Goal: Obtain resource: Download file/media

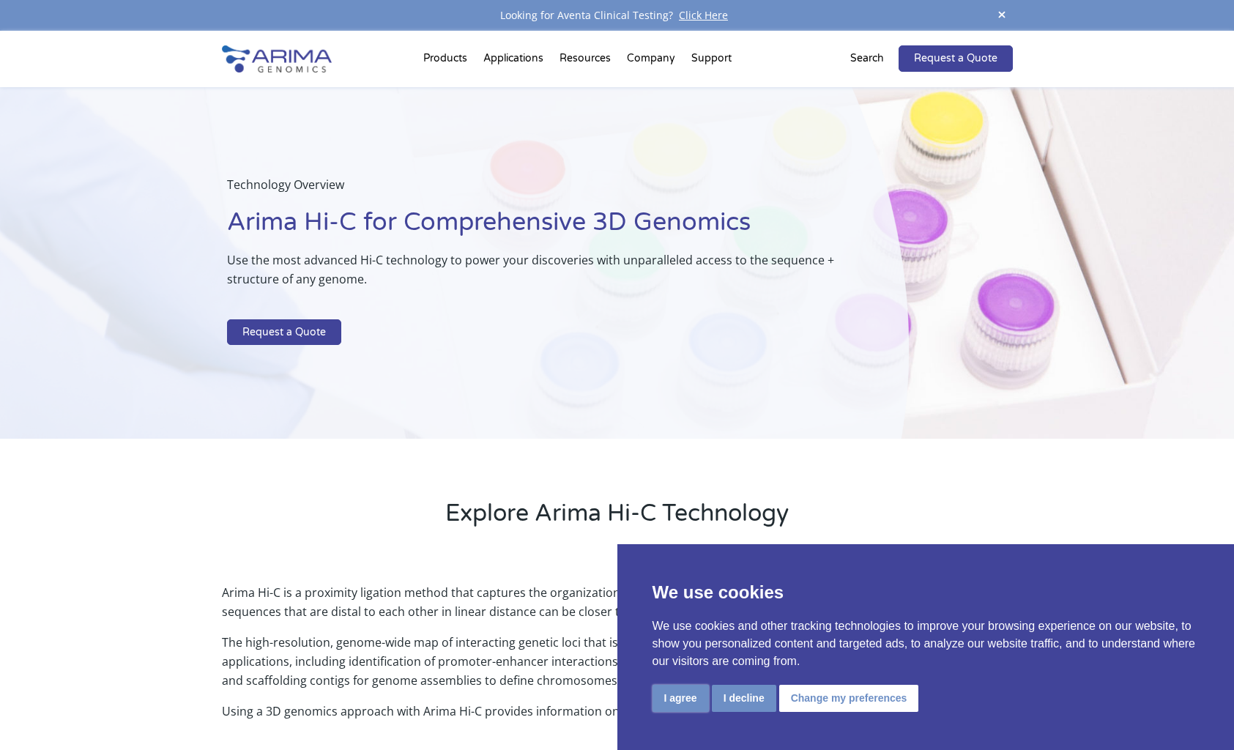
click at [695, 696] on button "I agree" at bounding box center [680, 698] width 56 height 27
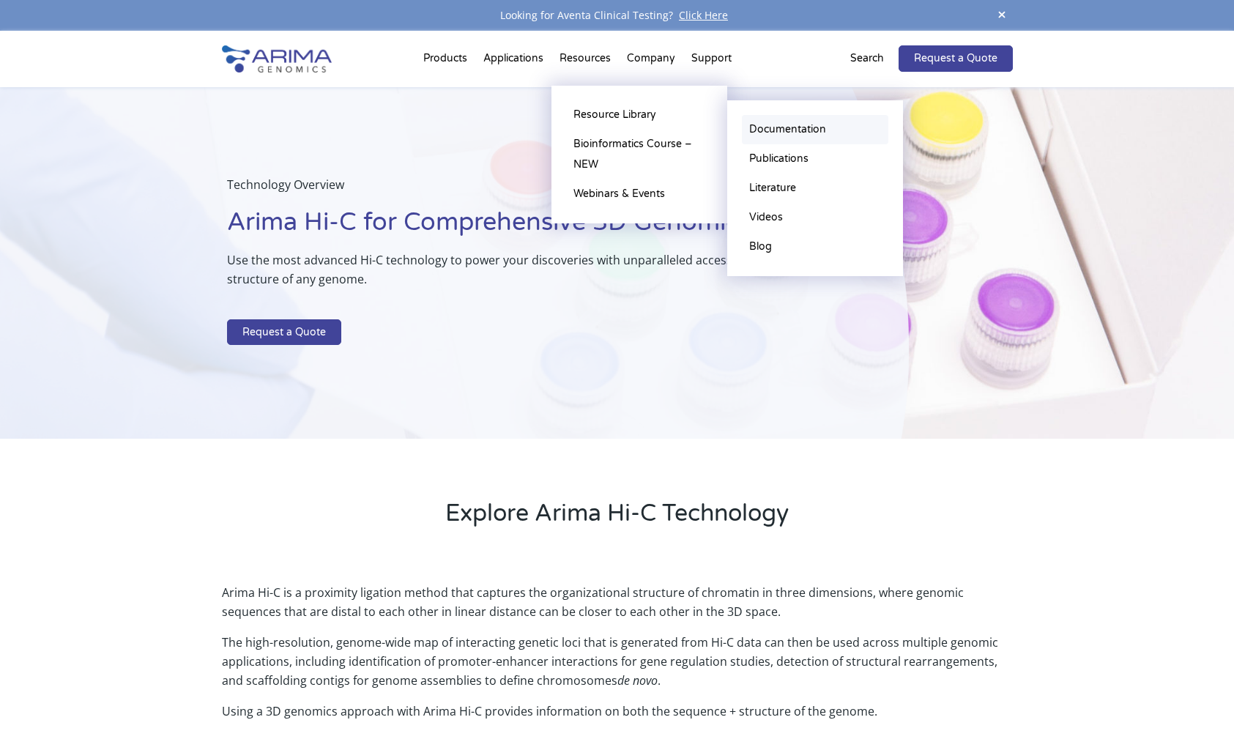
click at [786, 126] on link "Documentation" at bounding box center [815, 129] width 146 height 29
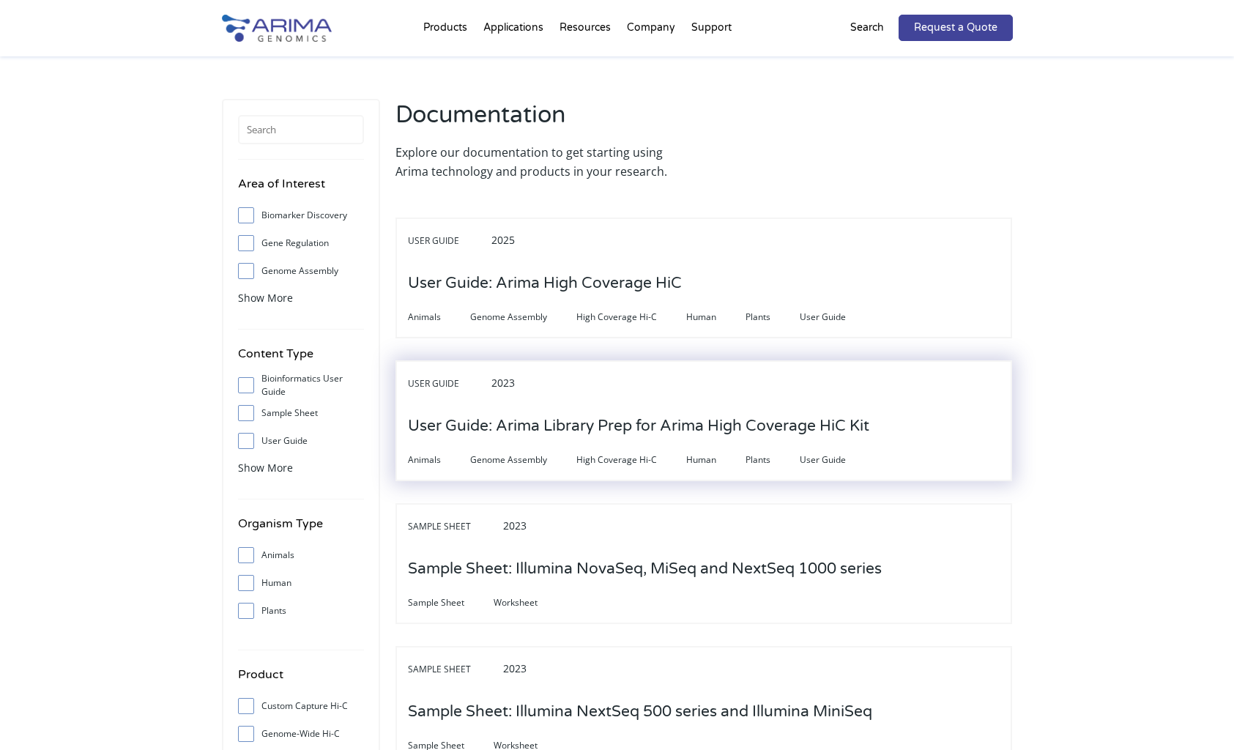
click at [594, 431] on h3 "User Guide: Arima Library Prep for Arima High Coverage HiC Kit" at bounding box center [638, 425] width 461 height 45
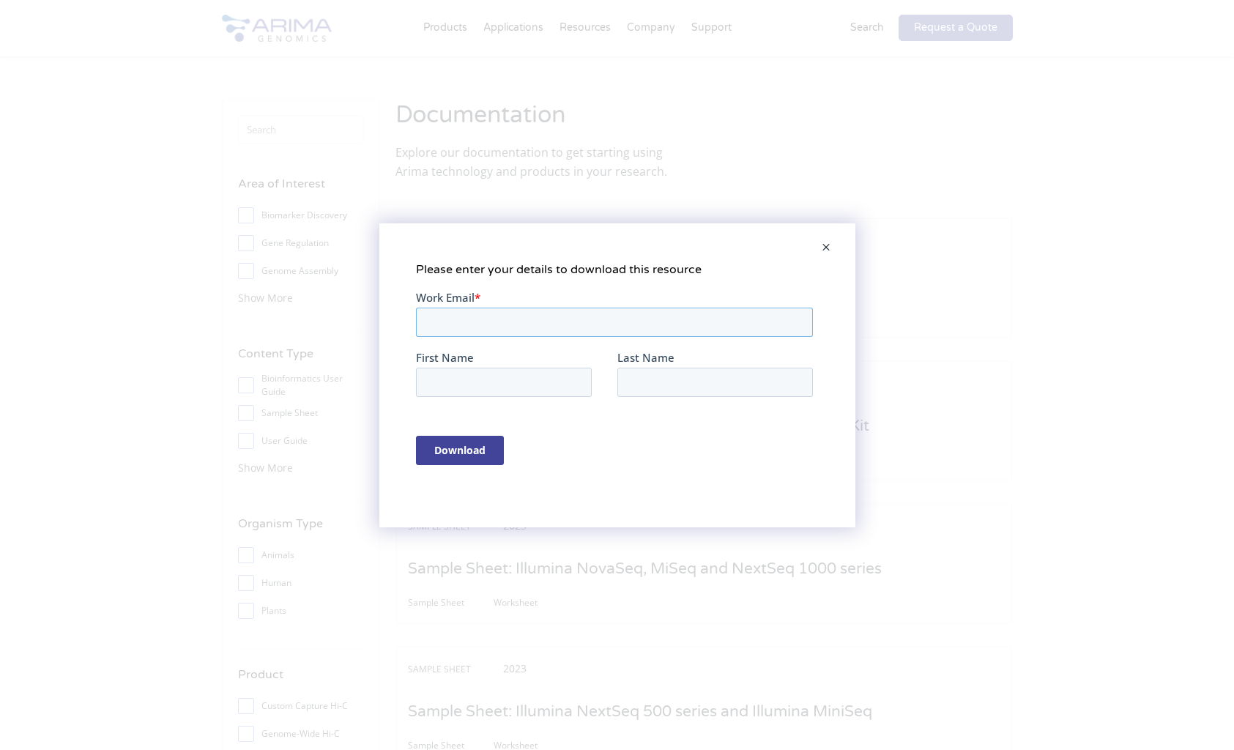
click at [566, 324] on input "Work Email *" at bounding box center [613, 321] width 397 height 29
type input "samia.imadjane@unibe.ch"
type input "Samia"
type input "Imadjane"
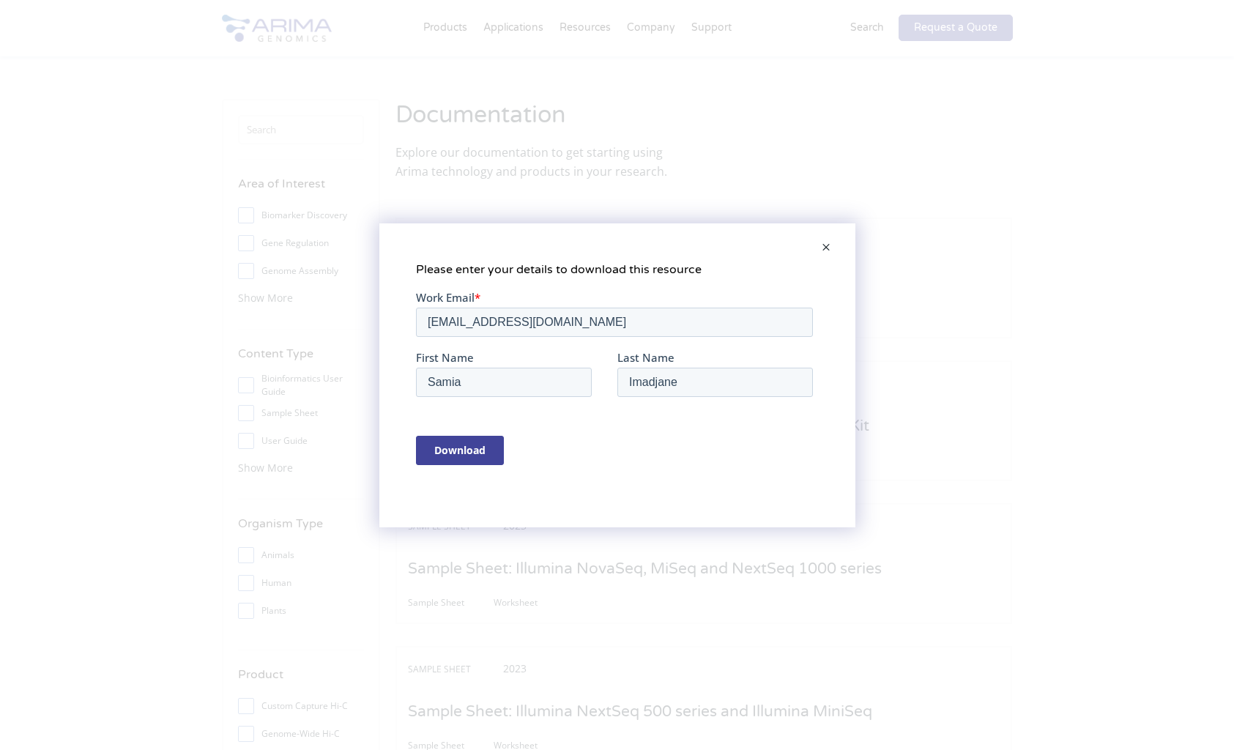
click at [462, 447] on input "Download" at bounding box center [459, 449] width 88 height 29
drag, startPoint x: 839, startPoint y: 247, endPoint x: 827, endPoint y: 243, distance: 12.5
click at [831, 245] on span at bounding box center [825, 248] width 29 height 35
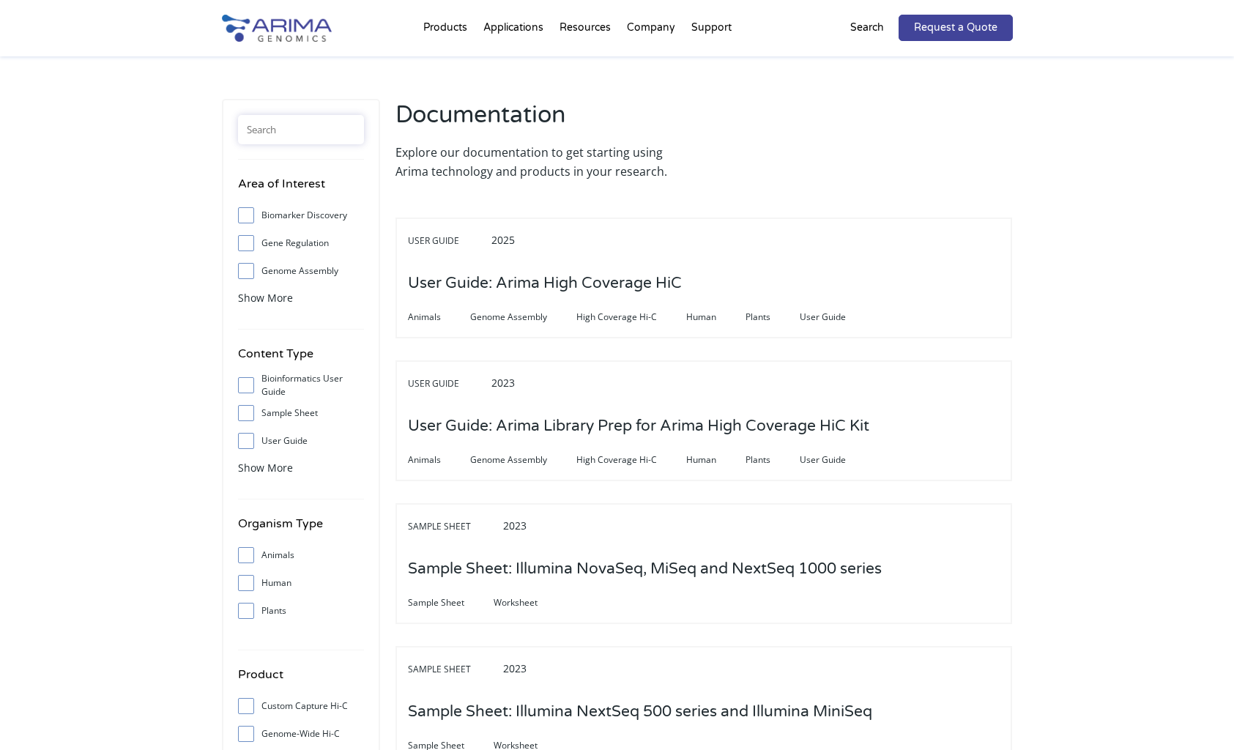
click at [288, 133] on input "text" at bounding box center [301, 129] width 126 height 29
type input "index"
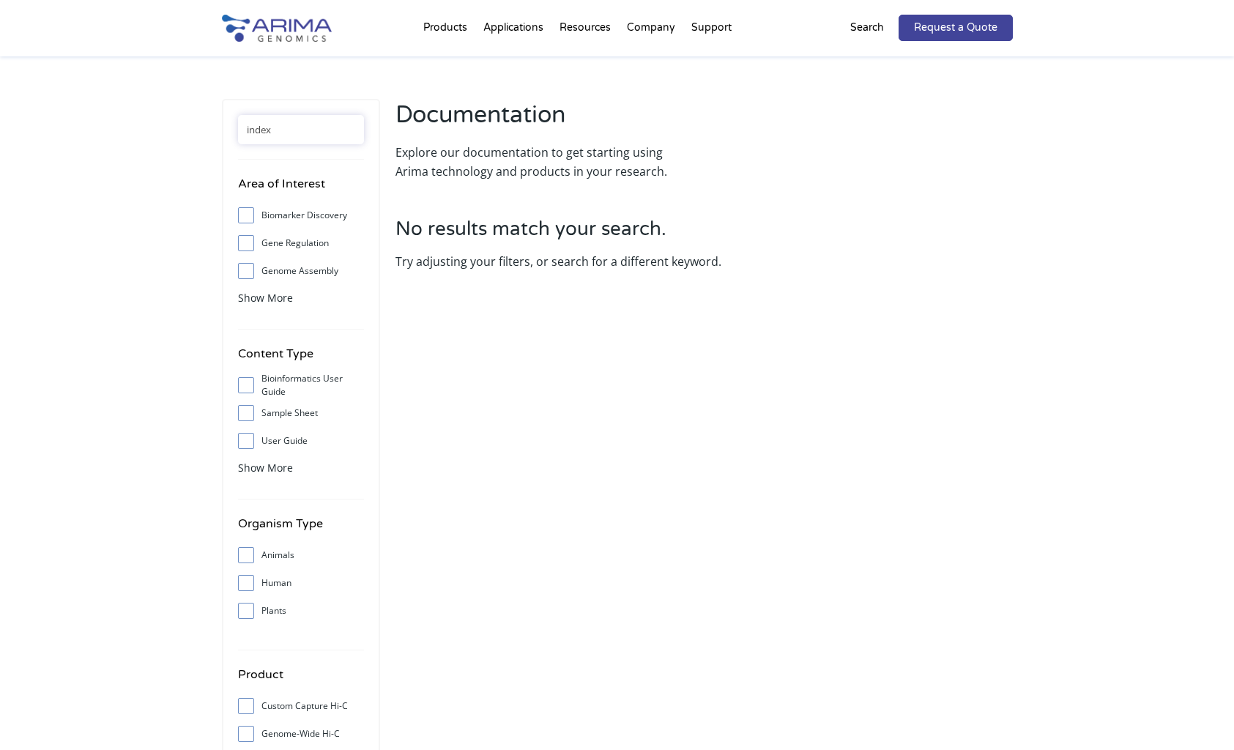
click at [861, 38] on div "Search" at bounding box center [874, 28] width 48 height 26
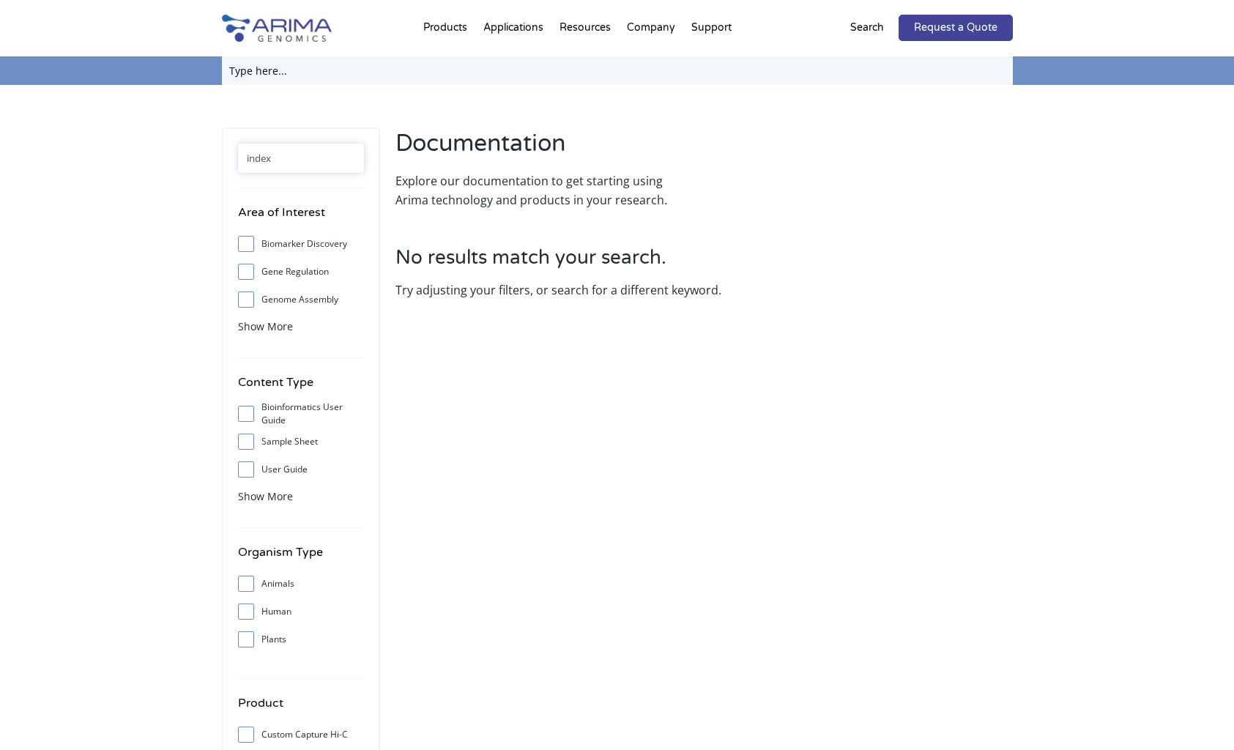
drag, startPoint x: 362, startPoint y: 68, endPoint x: 412, endPoint y: 63, distance: 50.8
click at [361, 68] on input "text" at bounding box center [617, 70] width 791 height 29
type input "index"
click input "Search" at bounding box center [0, 0] width 0 height 0
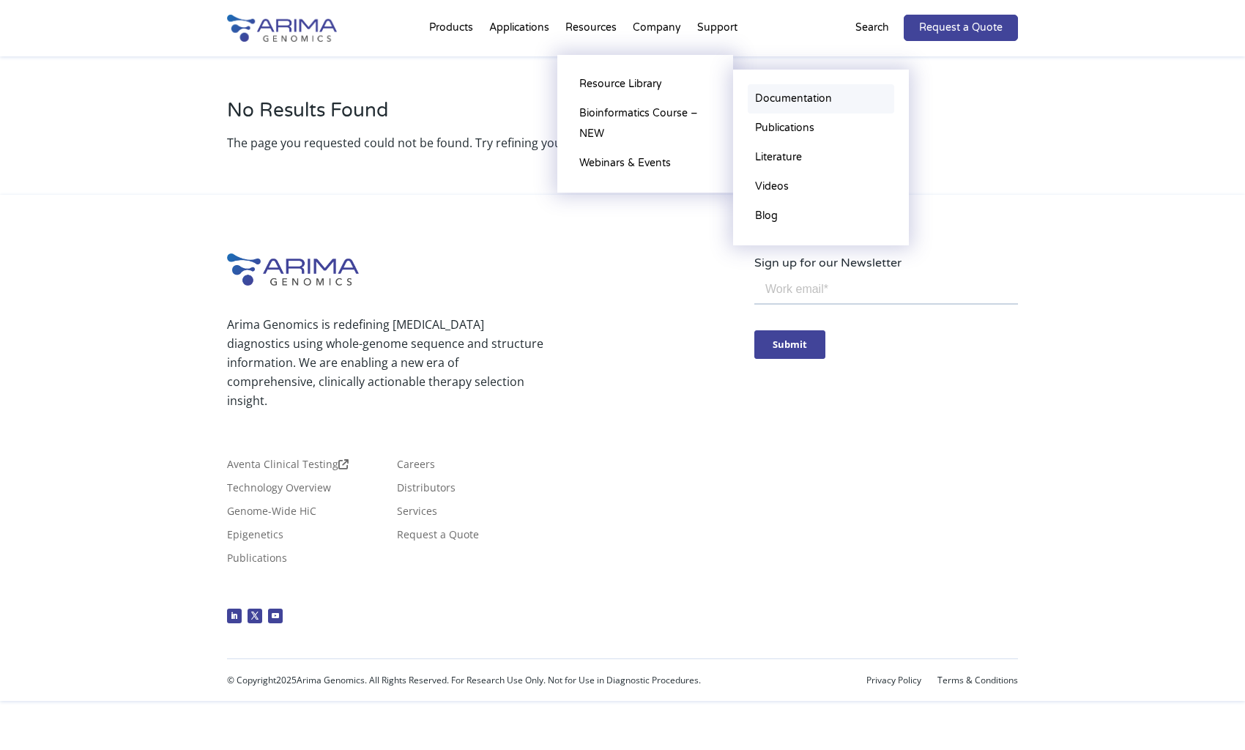
click at [776, 97] on link "Documentation" at bounding box center [821, 98] width 146 height 29
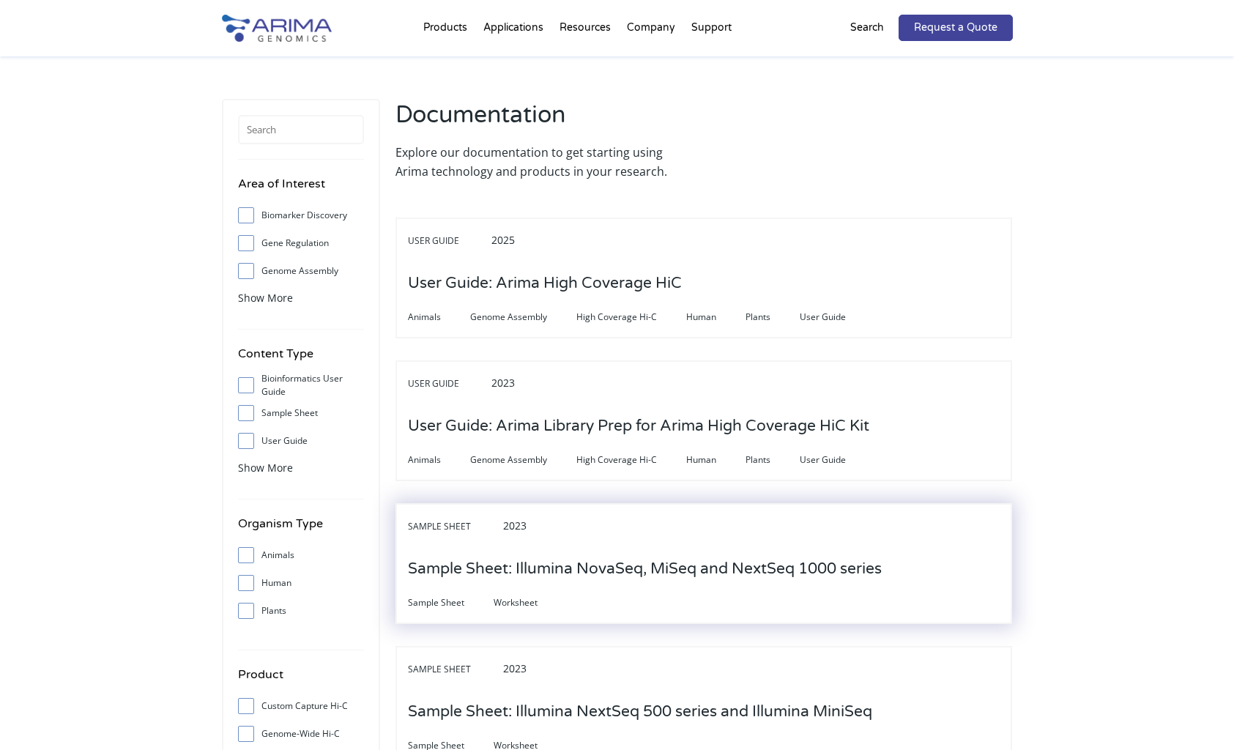
click at [617, 573] on h3 "Sample Sheet: Illumina NovaSeq, MiSeq and NextSeq 1000 series" at bounding box center [645, 568] width 474 height 45
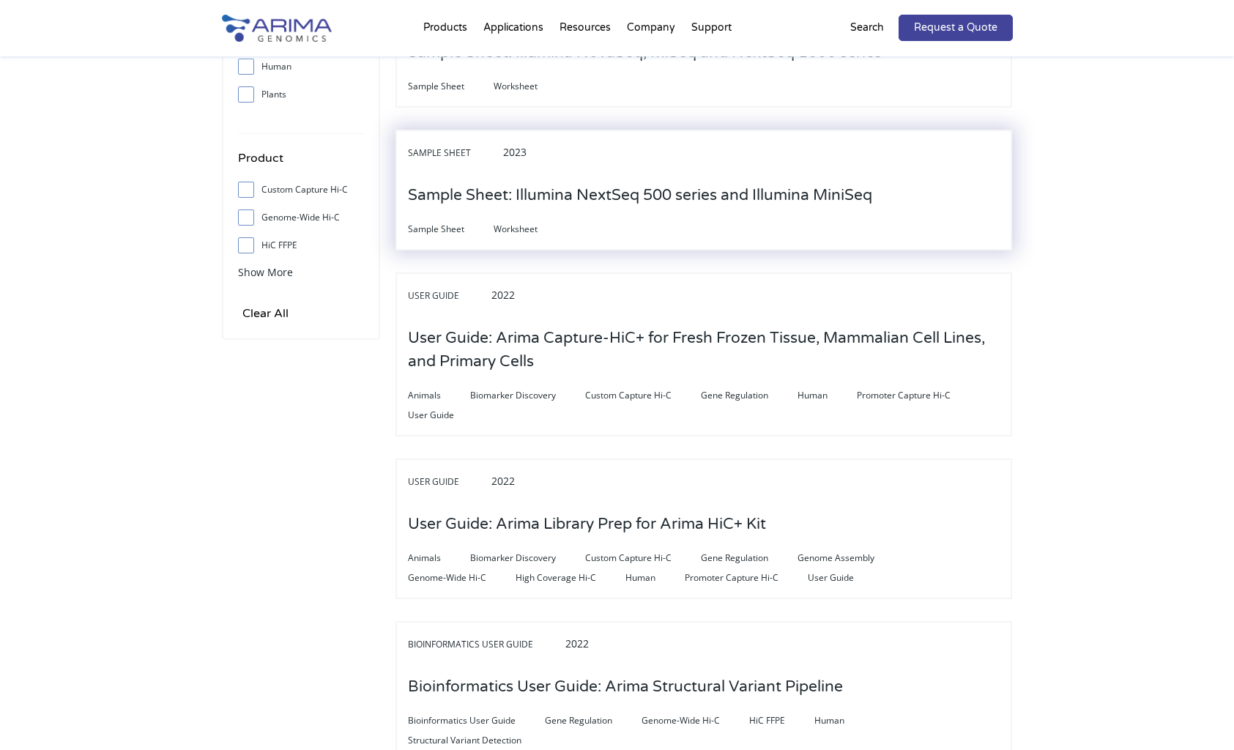
scroll to position [527, 0]
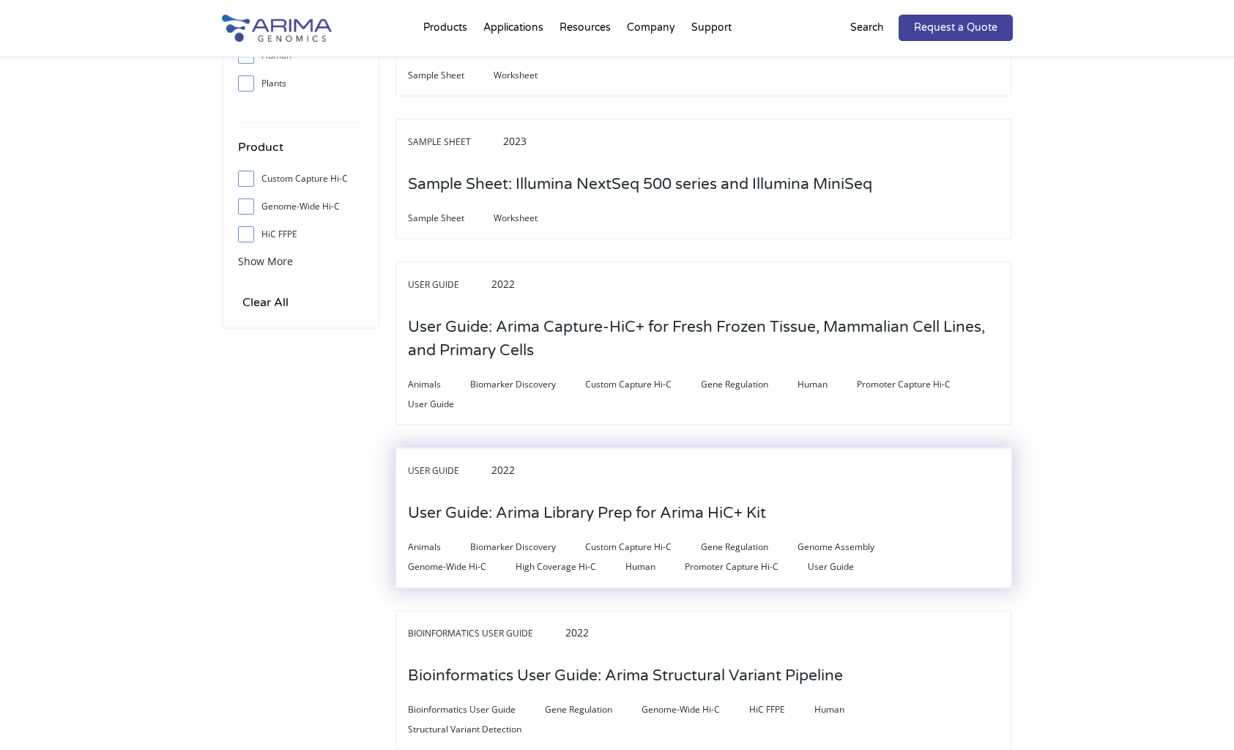
click at [655, 534] on h3 "User Guide: Arima Library Prep for Arima HiC+ Kit" at bounding box center [587, 513] width 358 height 45
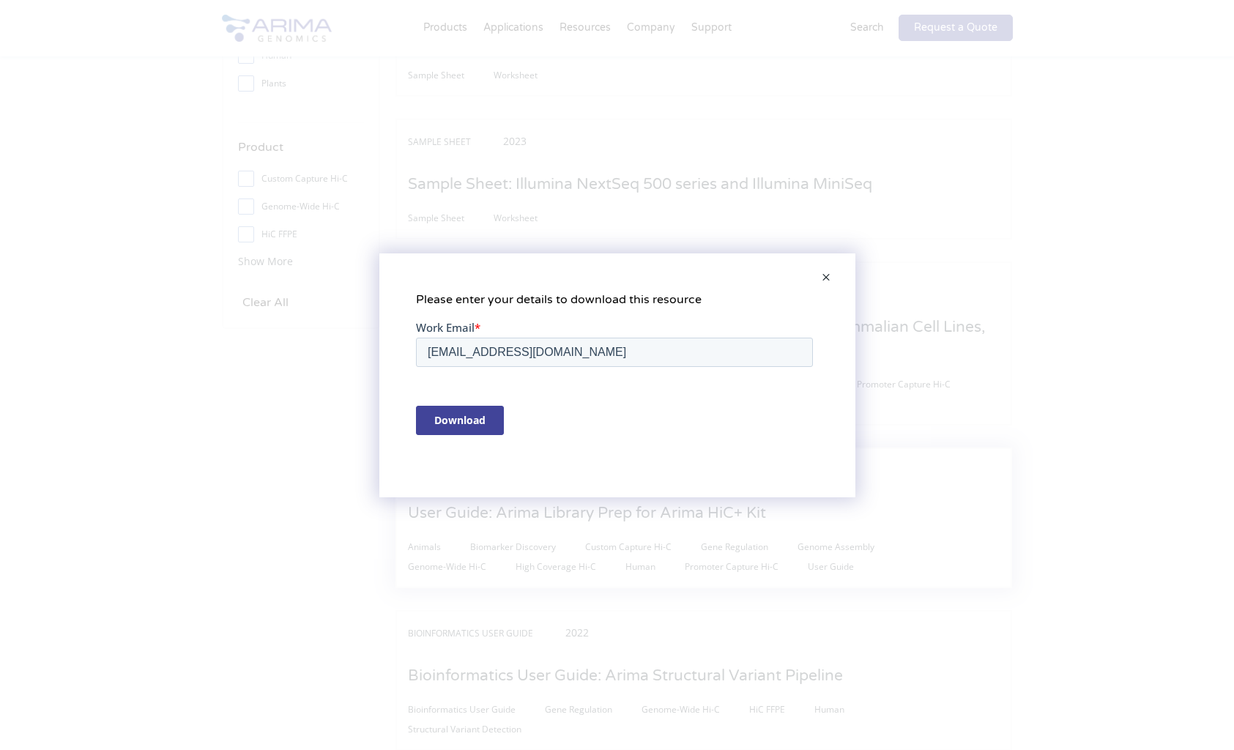
scroll to position [0, 0]
click at [452, 409] on input "Download" at bounding box center [459, 419] width 88 height 29
click at [830, 274] on span at bounding box center [825, 278] width 29 height 35
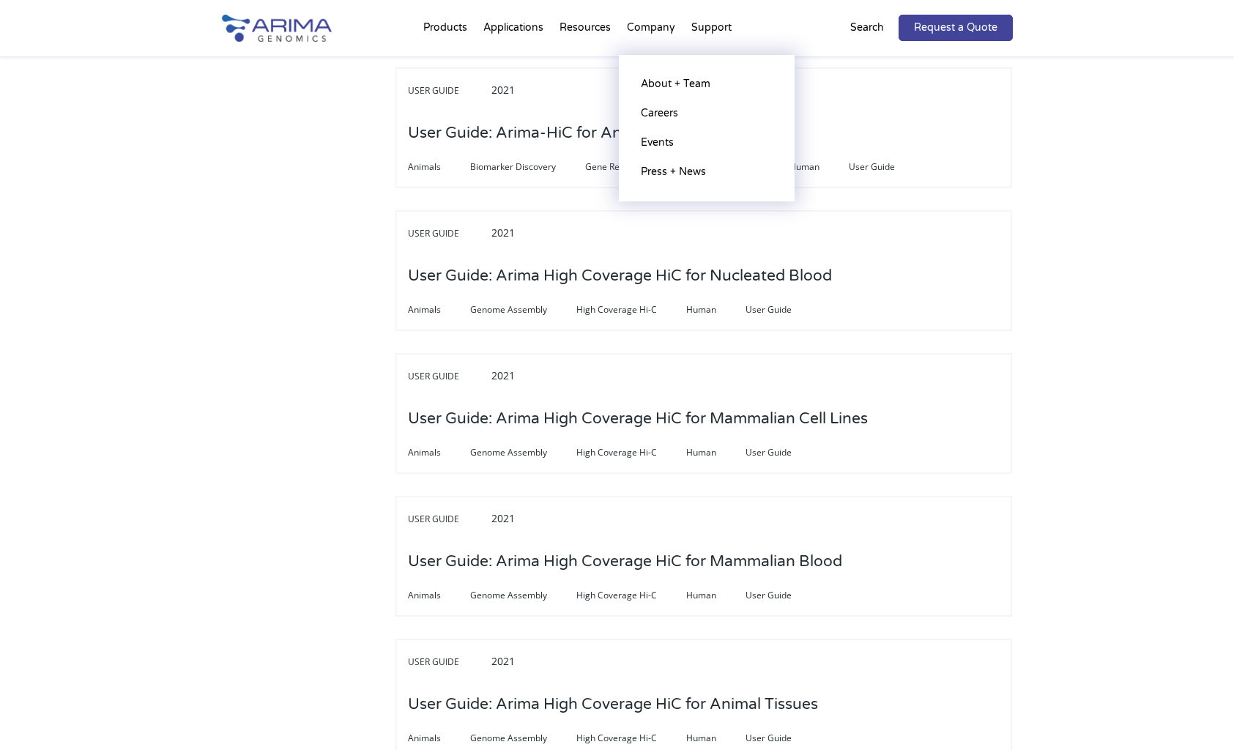
scroll to position [4100, 0]
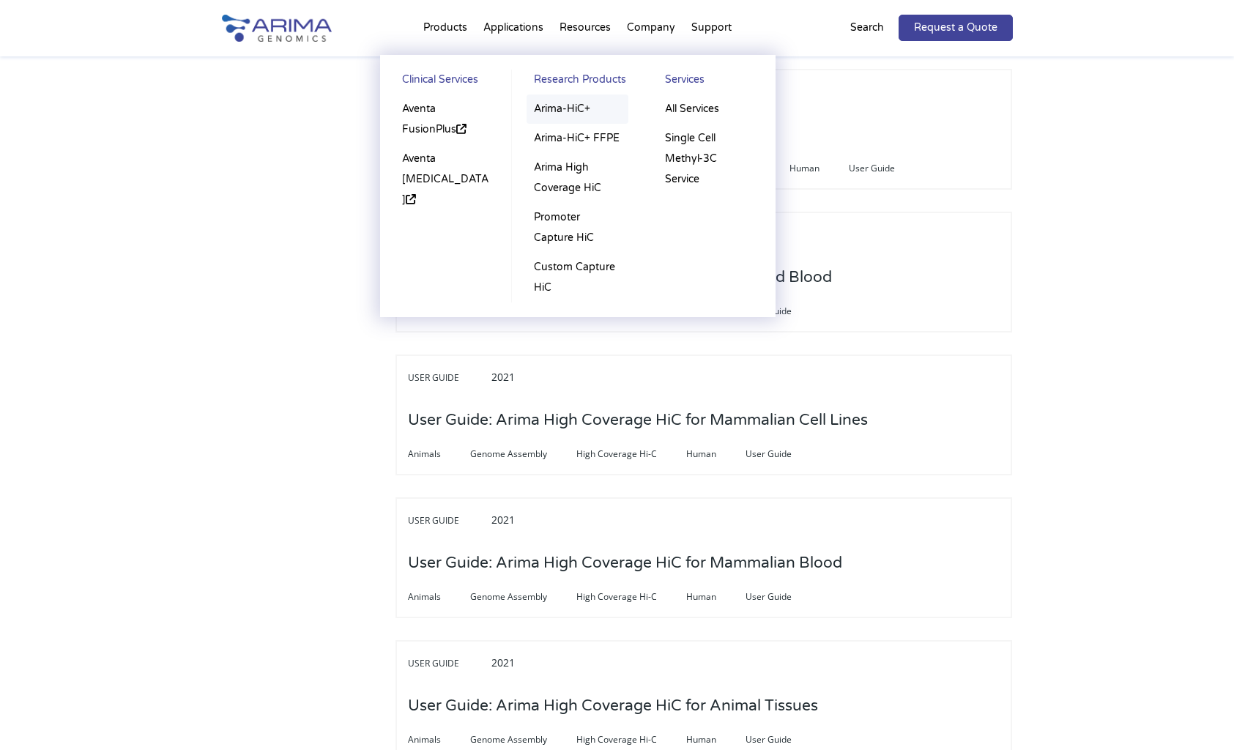
click at [560, 108] on link "Arima-HiC+" at bounding box center [577, 108] width 102 height 29
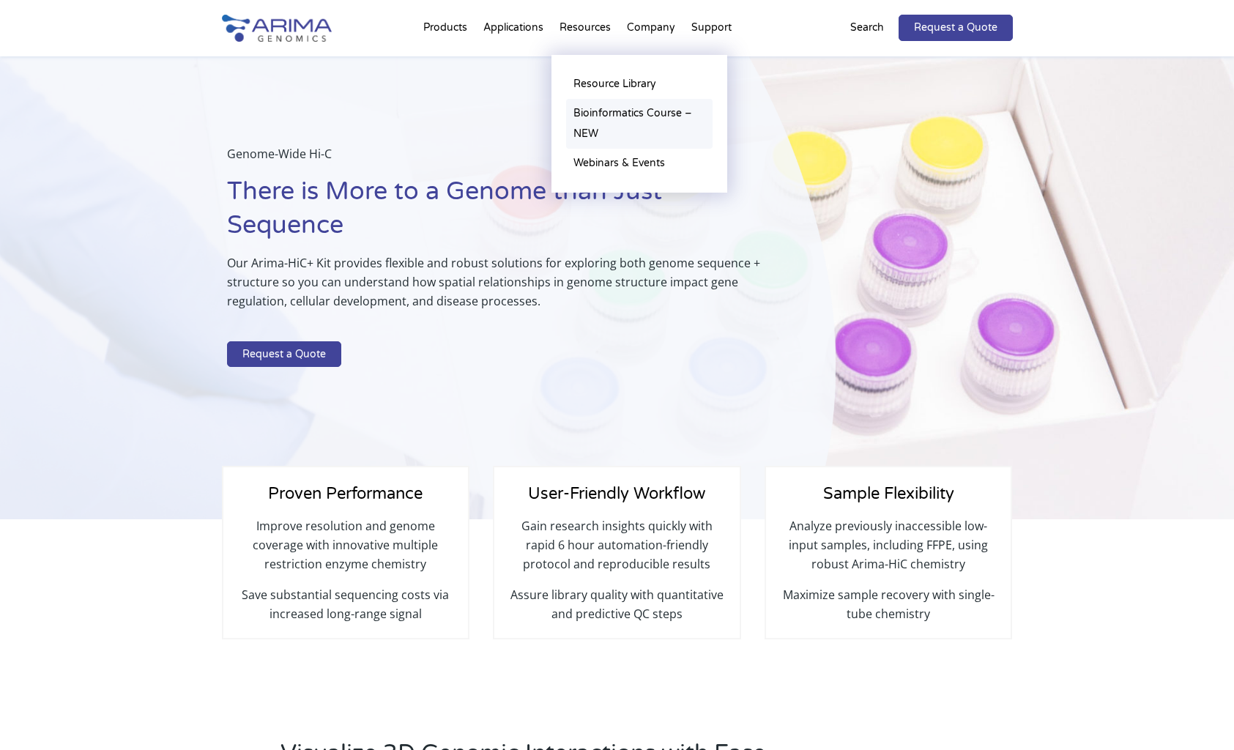
click at [590, 121] on link "Bioinformatics Course – NEW" at bounding box center [639, 124] width 146 height 50
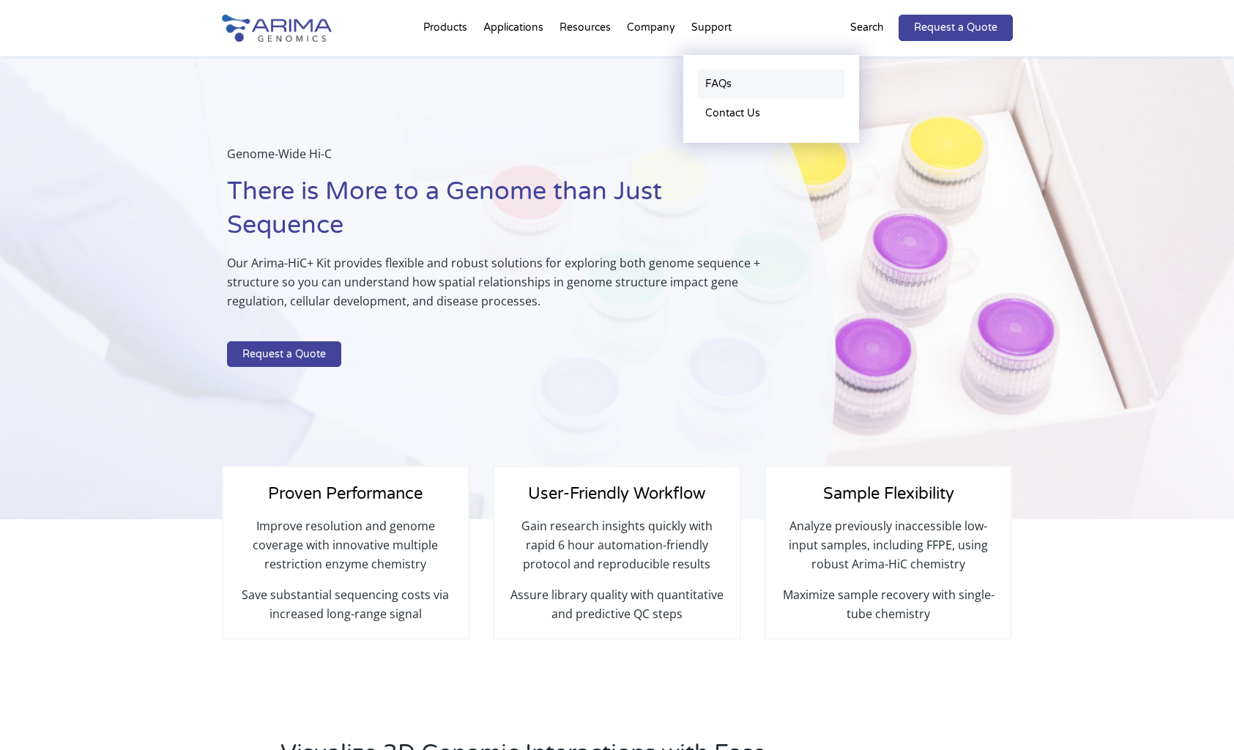
click at [718, 78] on link "FAQs" at bounding box center [771, 84] width 146 height 29
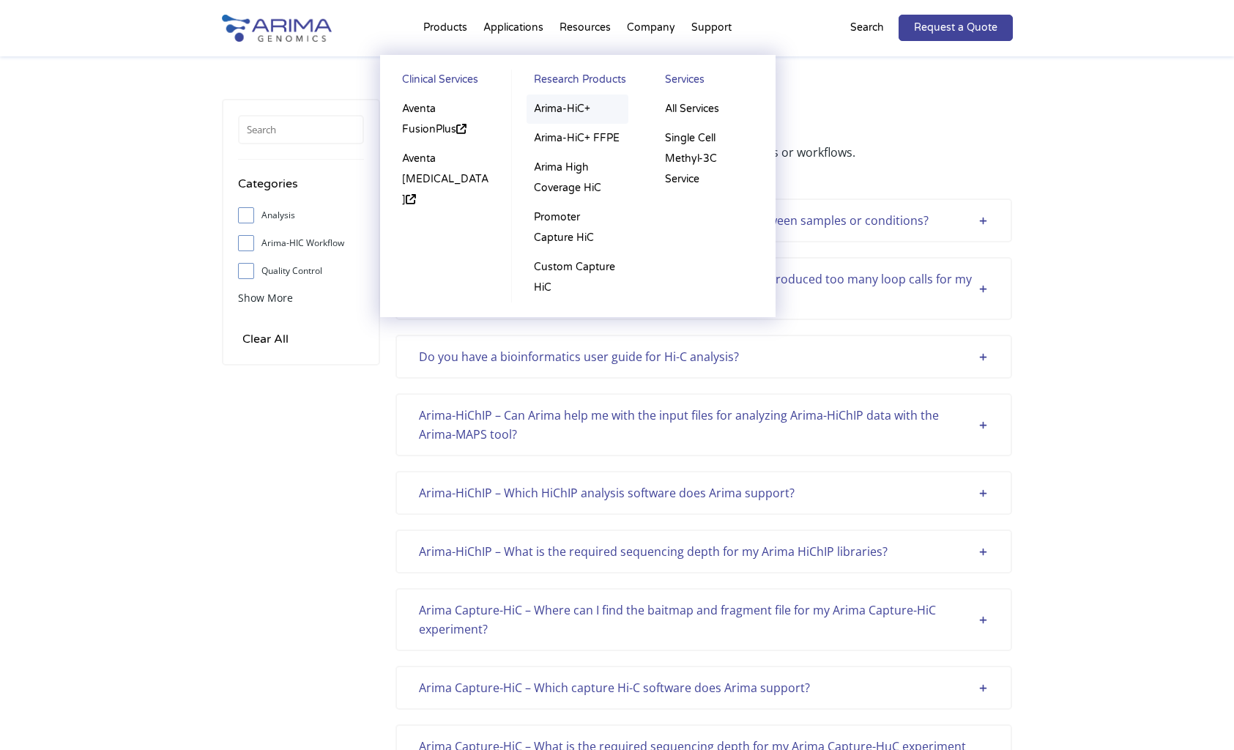
click at [572, 103] on link "Arima-HiC+" at bounding box center [577, 108] width 102 height 29
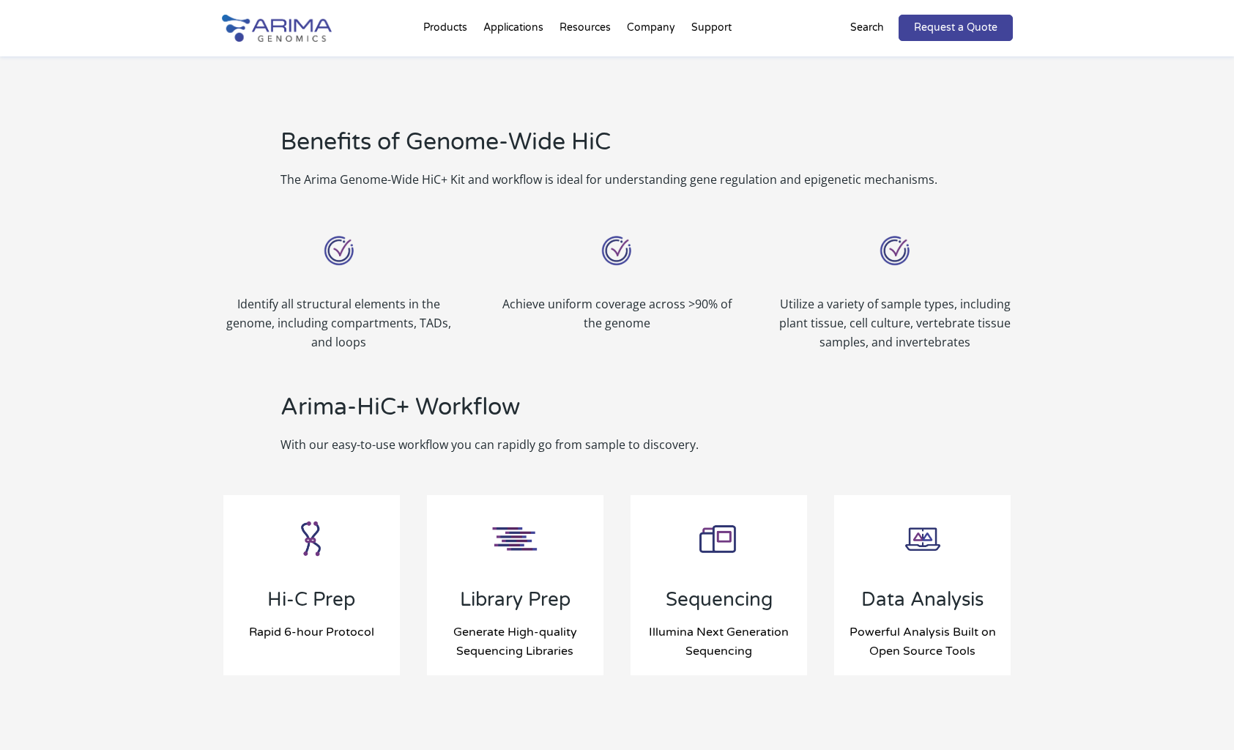
scroll to position [1230, 0]
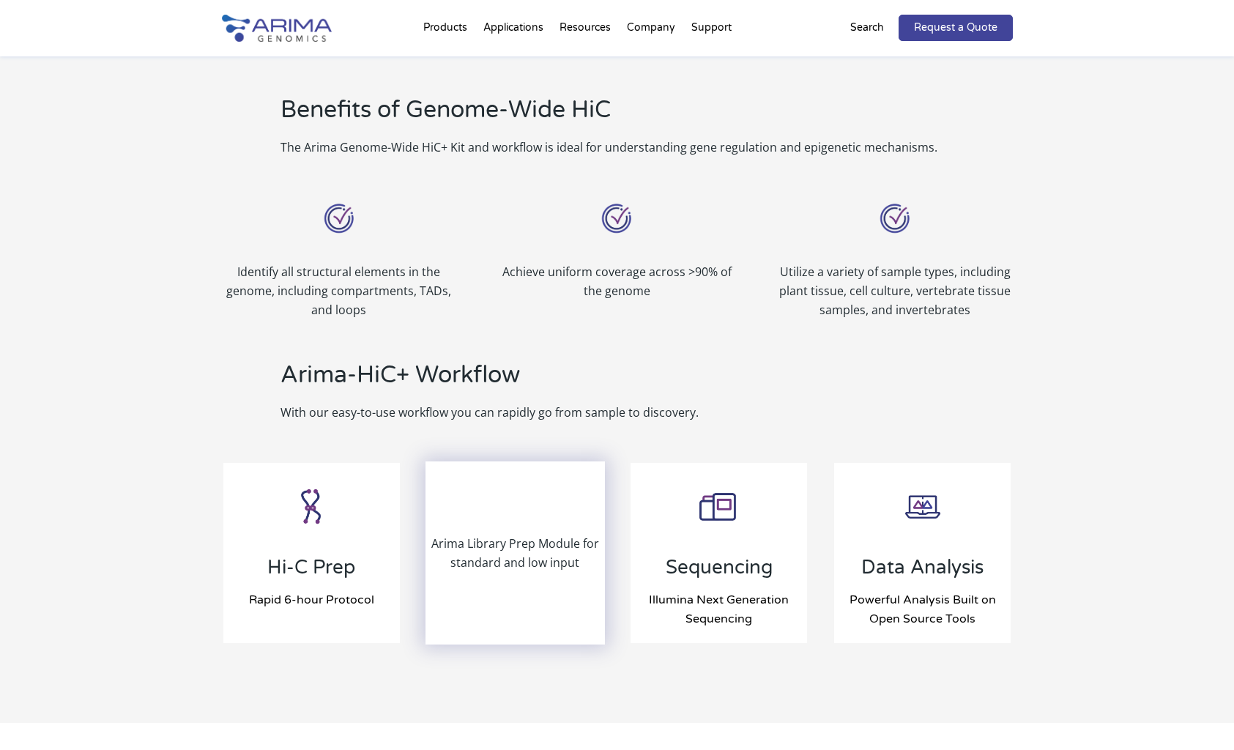
click at [529, 517] on div "Arima Library Prep Module for standard and low input" at bounding box center [515, 553] width 177 height 180
click at [526, 553] on p "Arima Library Prep Module for standard and low input" at bounding box center [515, 553] width 177 height 38
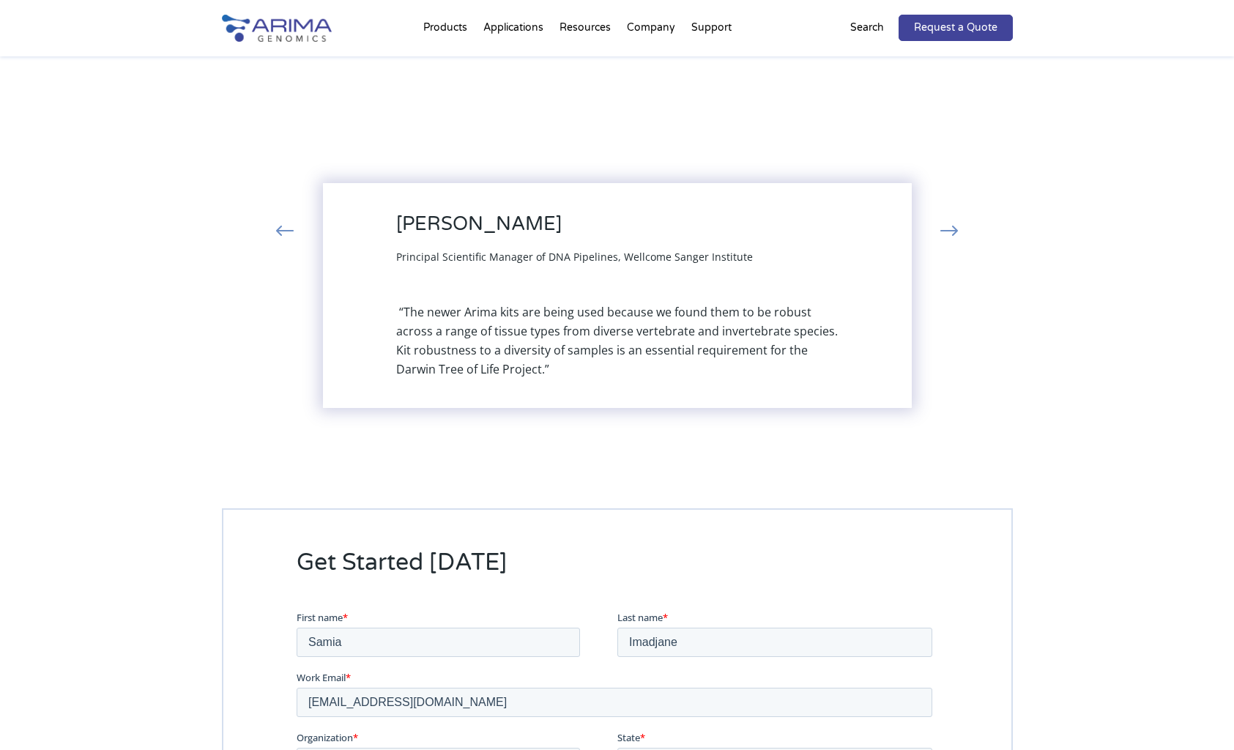
scroll to position [3244, 0]
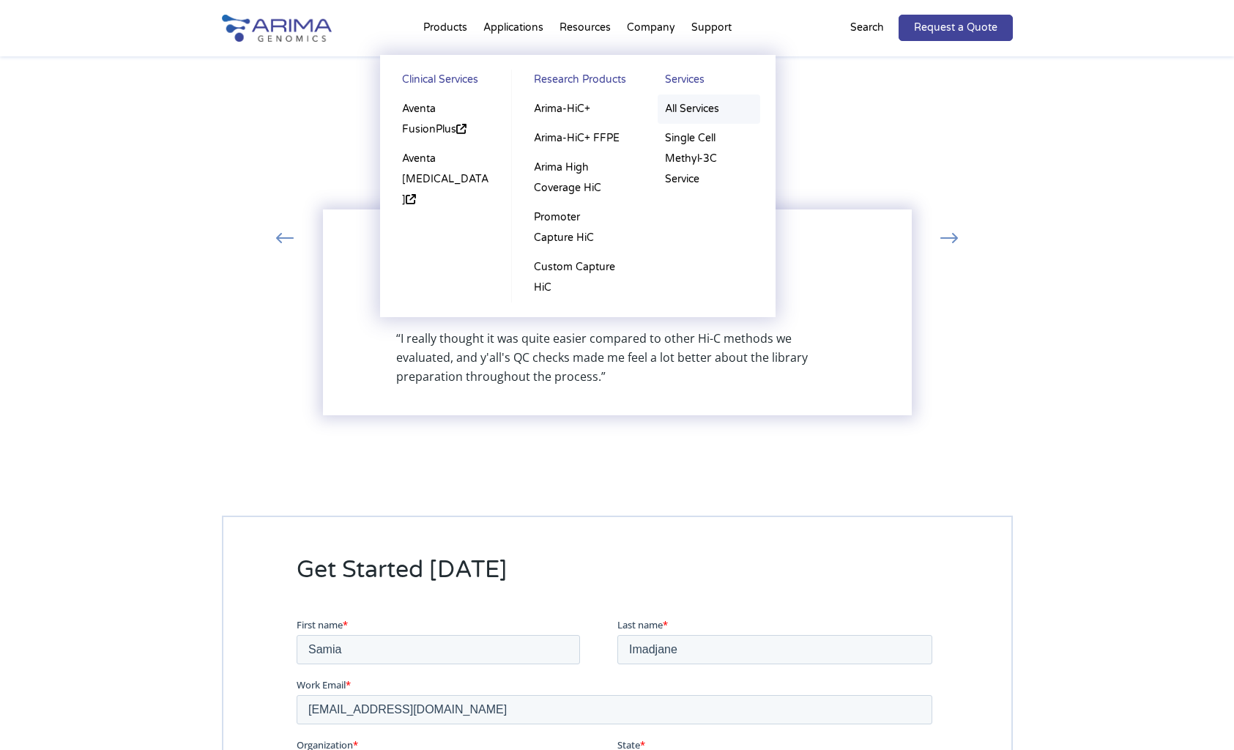
click at [685, 105] on link "All Services" at bounding box center [709, 108] width 103 height 29
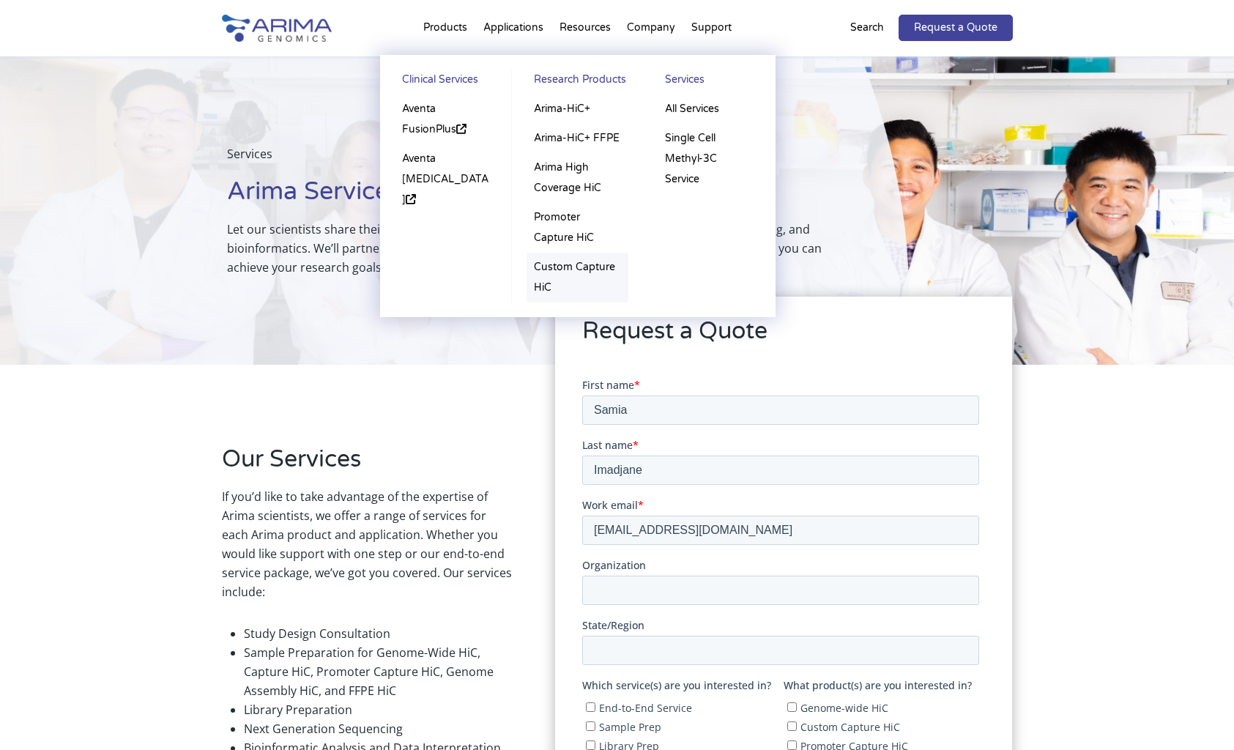
click at [545, 287] on link "Custom Capture HiC" at bounding box center [577, 278] width 102 height 50
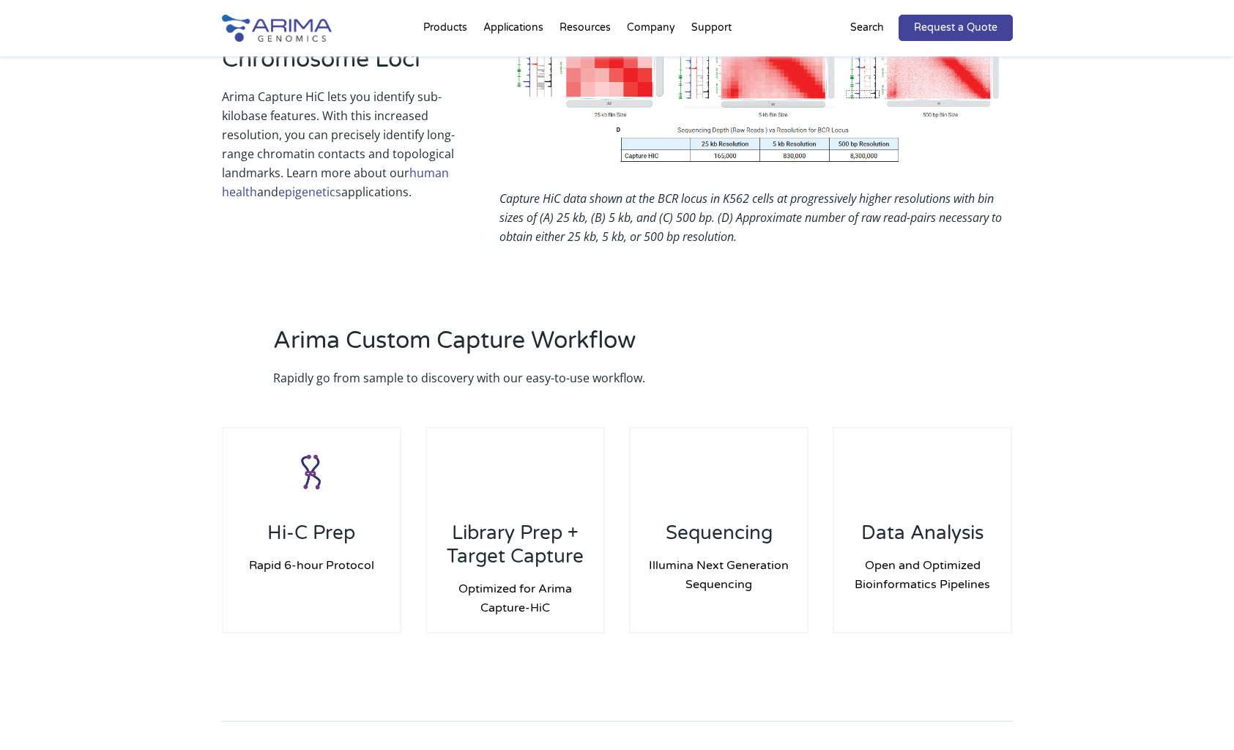
scroll to position [1172, 0]
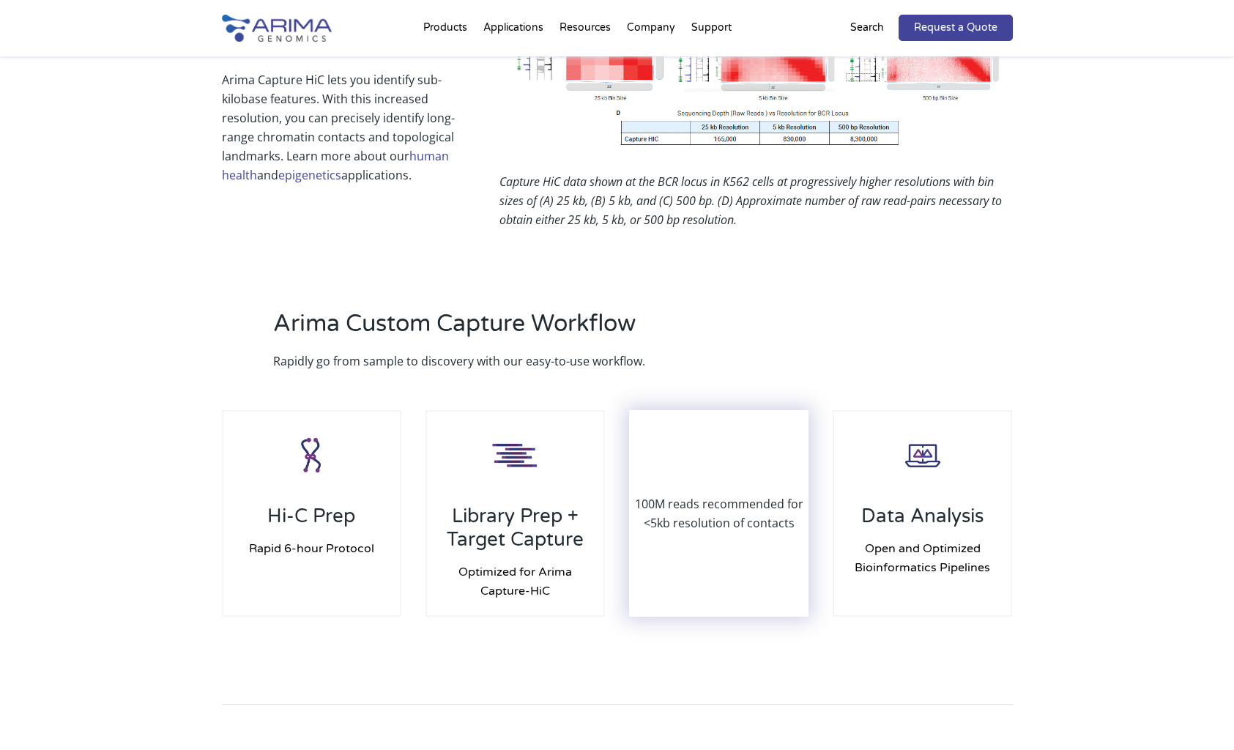
click at [692, 494] on p "100M reads recommended for <5kb resolution of contacts" at bounding box center [718, 513] width 177 height 38
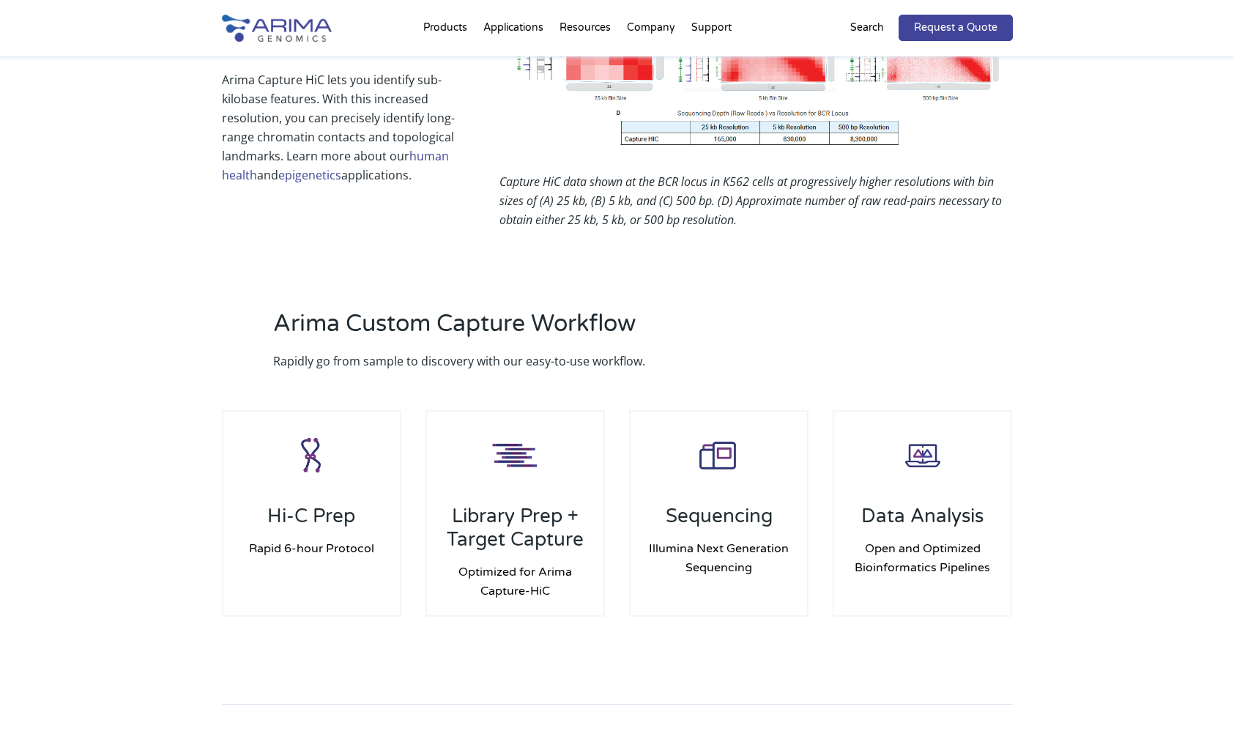
drag, startPoint x: 692, startPoint y: 491, endPoint x: 663, endPoint y: 319, distance: 174.4
click at [663, 319] on h2 "Arima Custom Capture Workflow" at bounding box center [538, 330] width 531 height 44
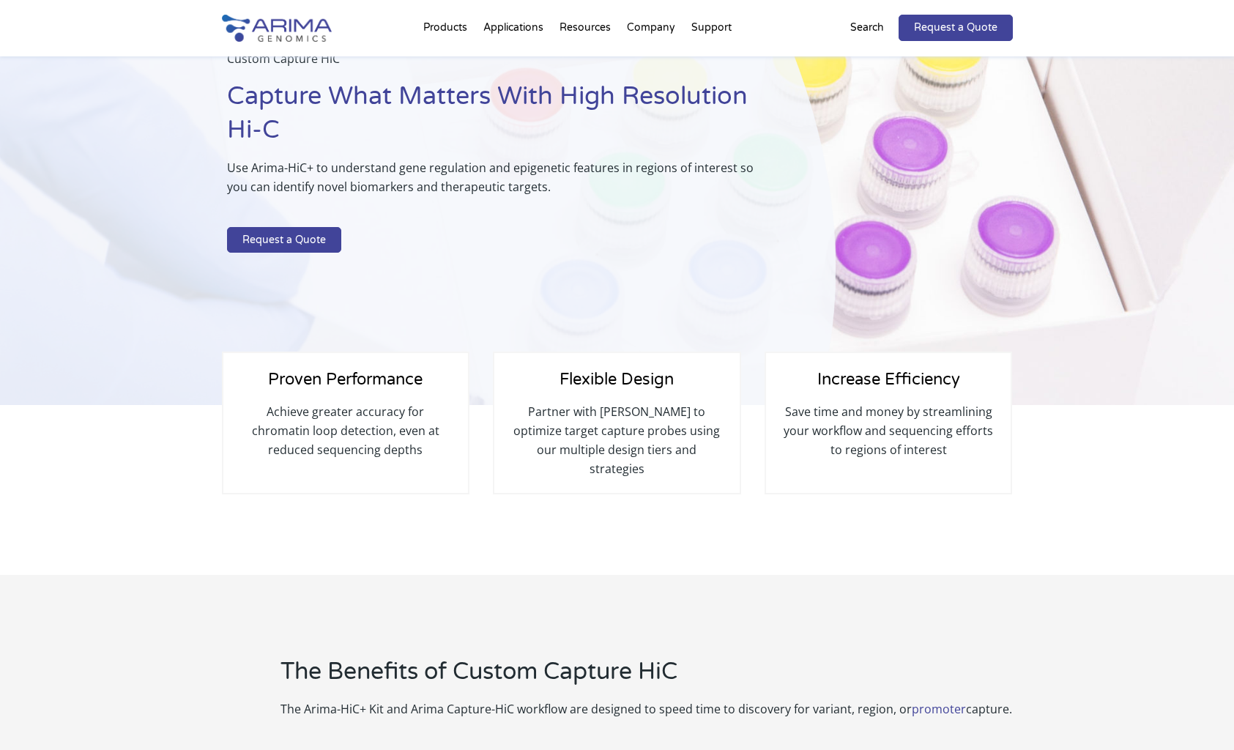
scroll to position [0, 0]
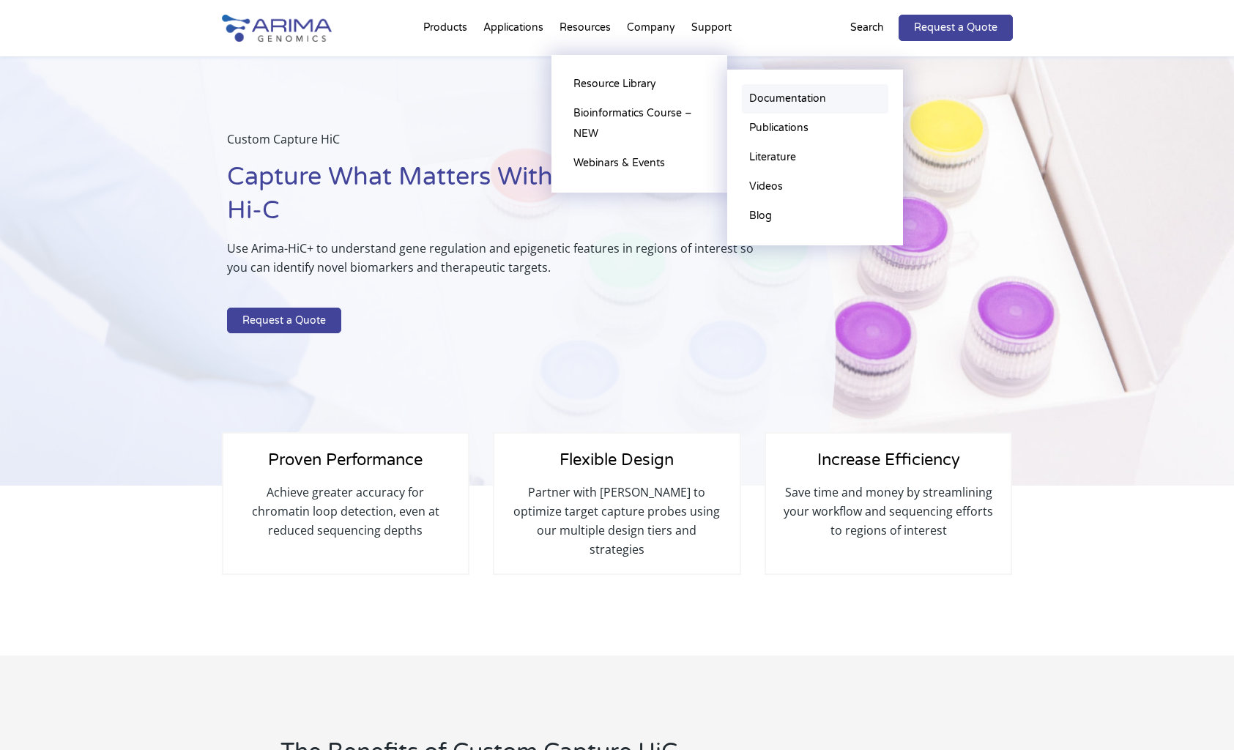
click at [791, 103] on link "Documentation" at bounding box center [815, 98] width 146 height 29
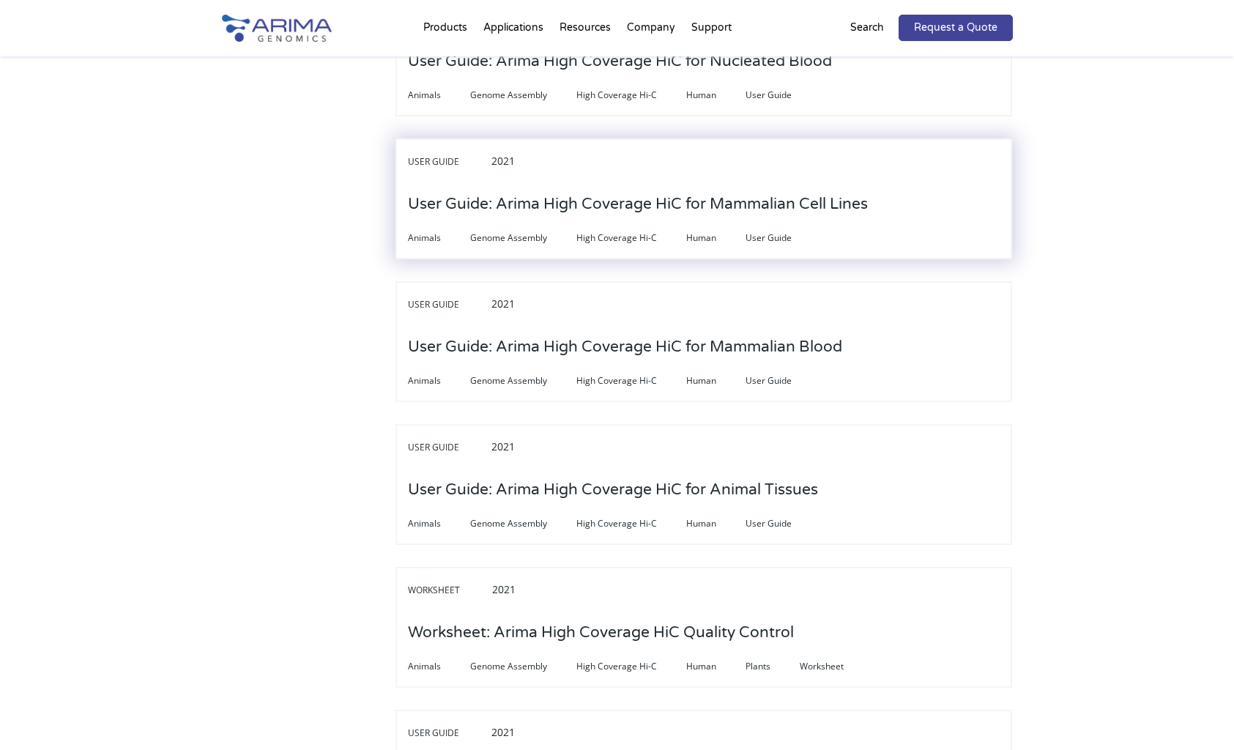
scroll to position [4335, 0]
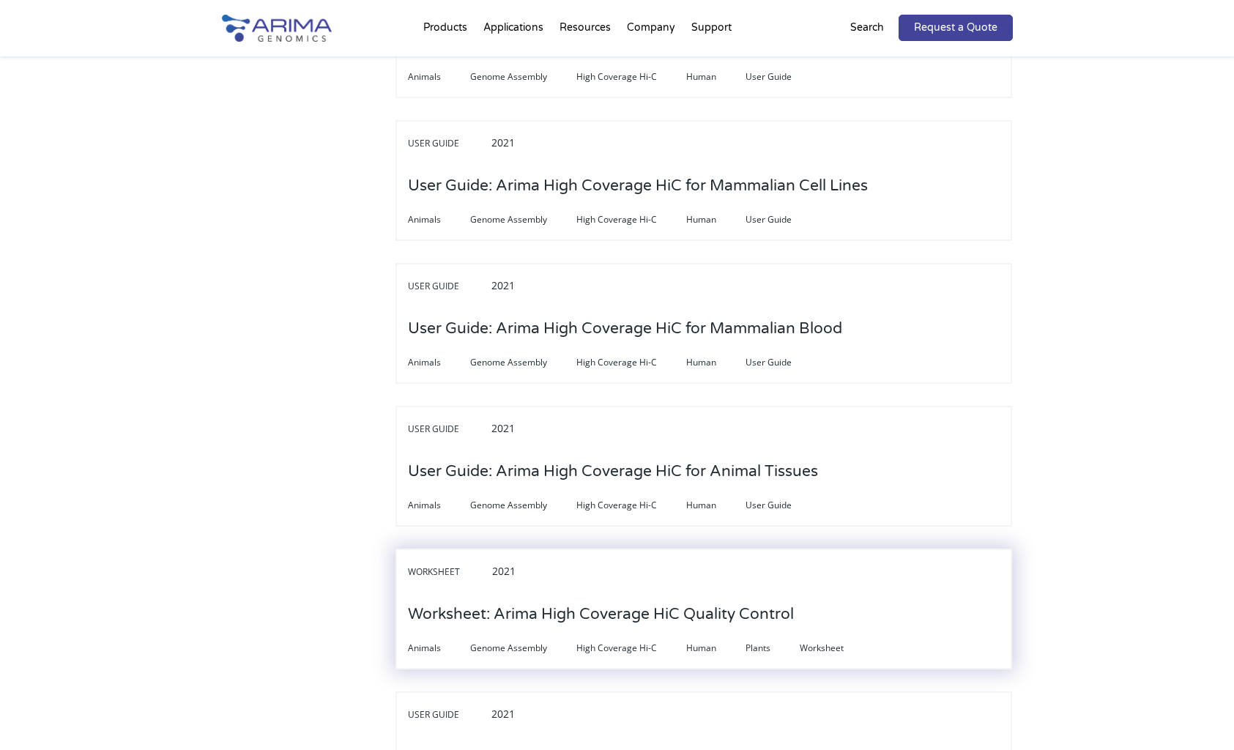
click at [740, 592] on h3 "Worksheet: Arima High Coverage HiC Quality Control" at bounding box center [601, 614] width 386 height 45
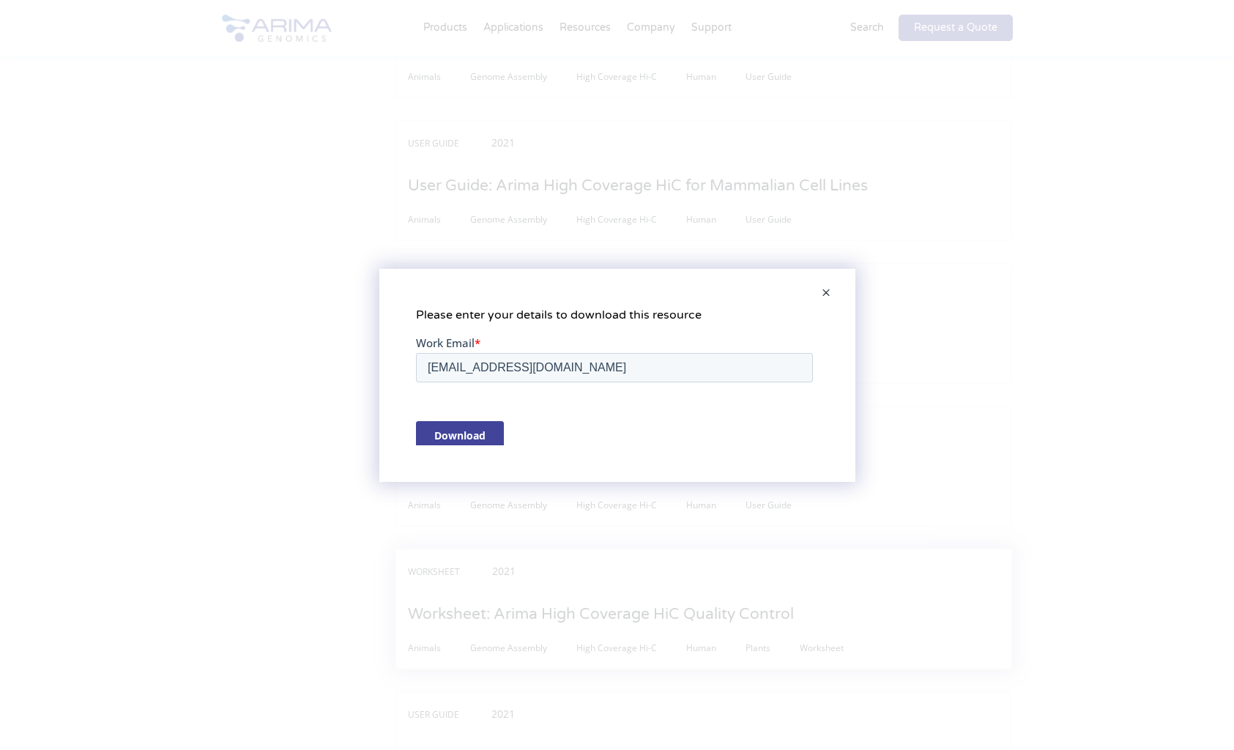
scroll to position [0, 0]
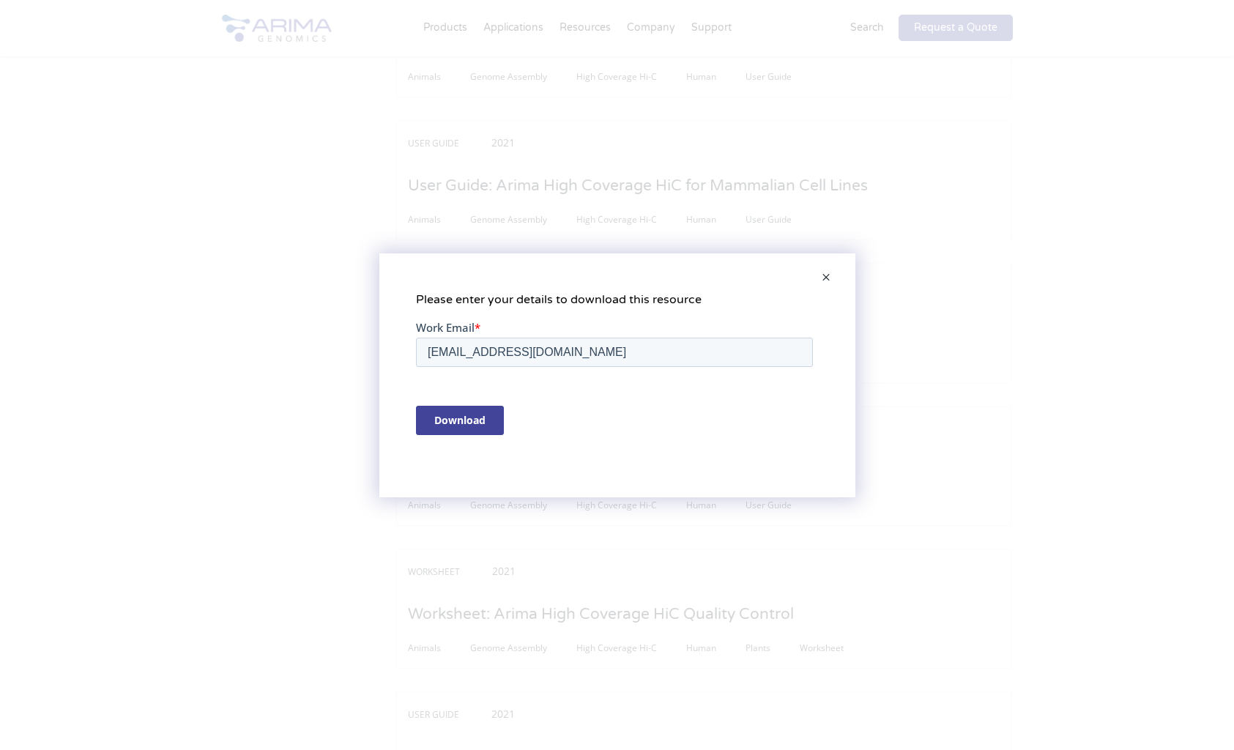
click at [455, 428] on input "Download" at bounding box center [459, 419] width 88 height 29
